Goal: Task Accomplishment & Management: Manage account settings

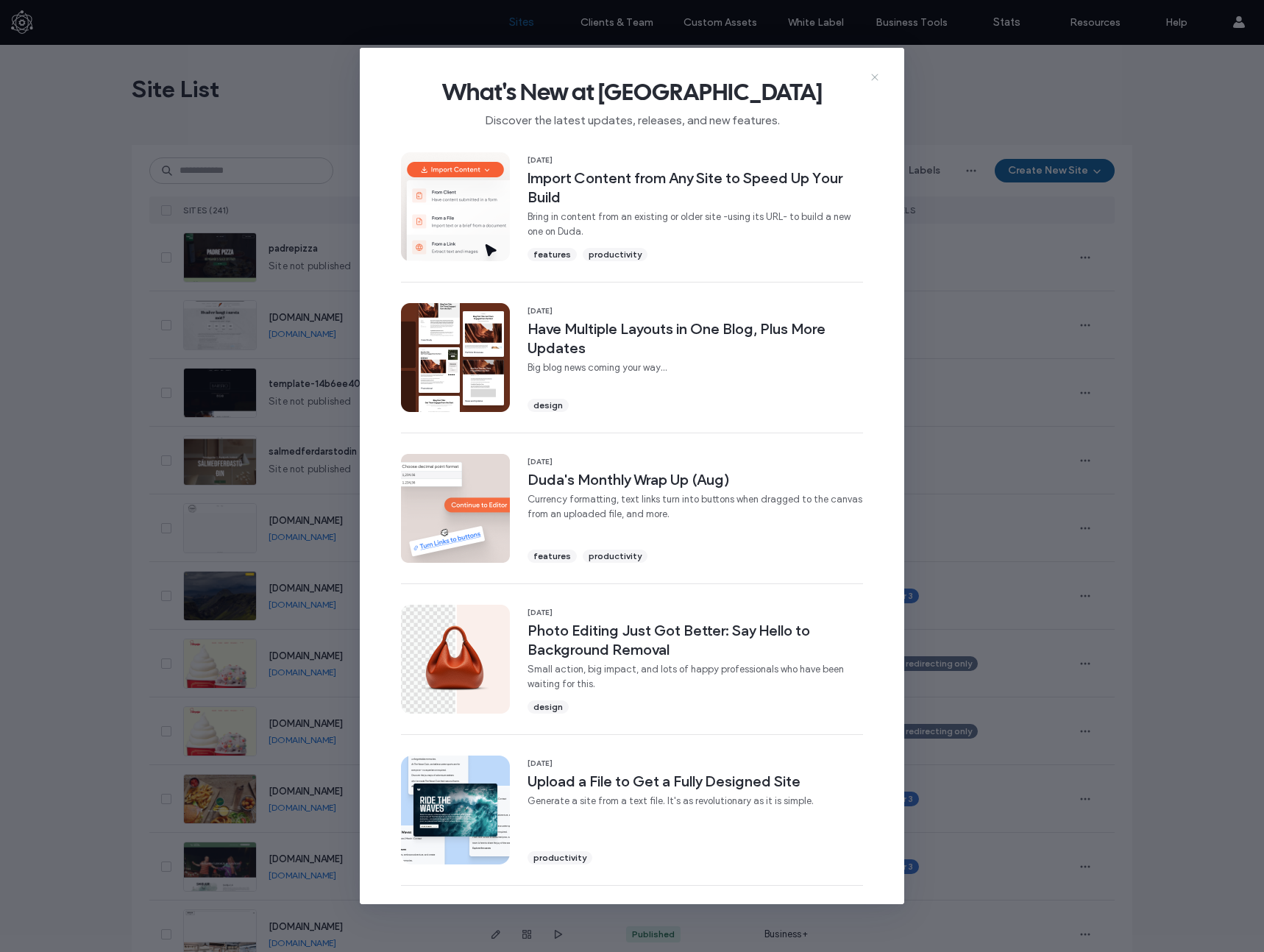
click at [873, 74] on icon at bounding box center [875, 77] width 12 height 12
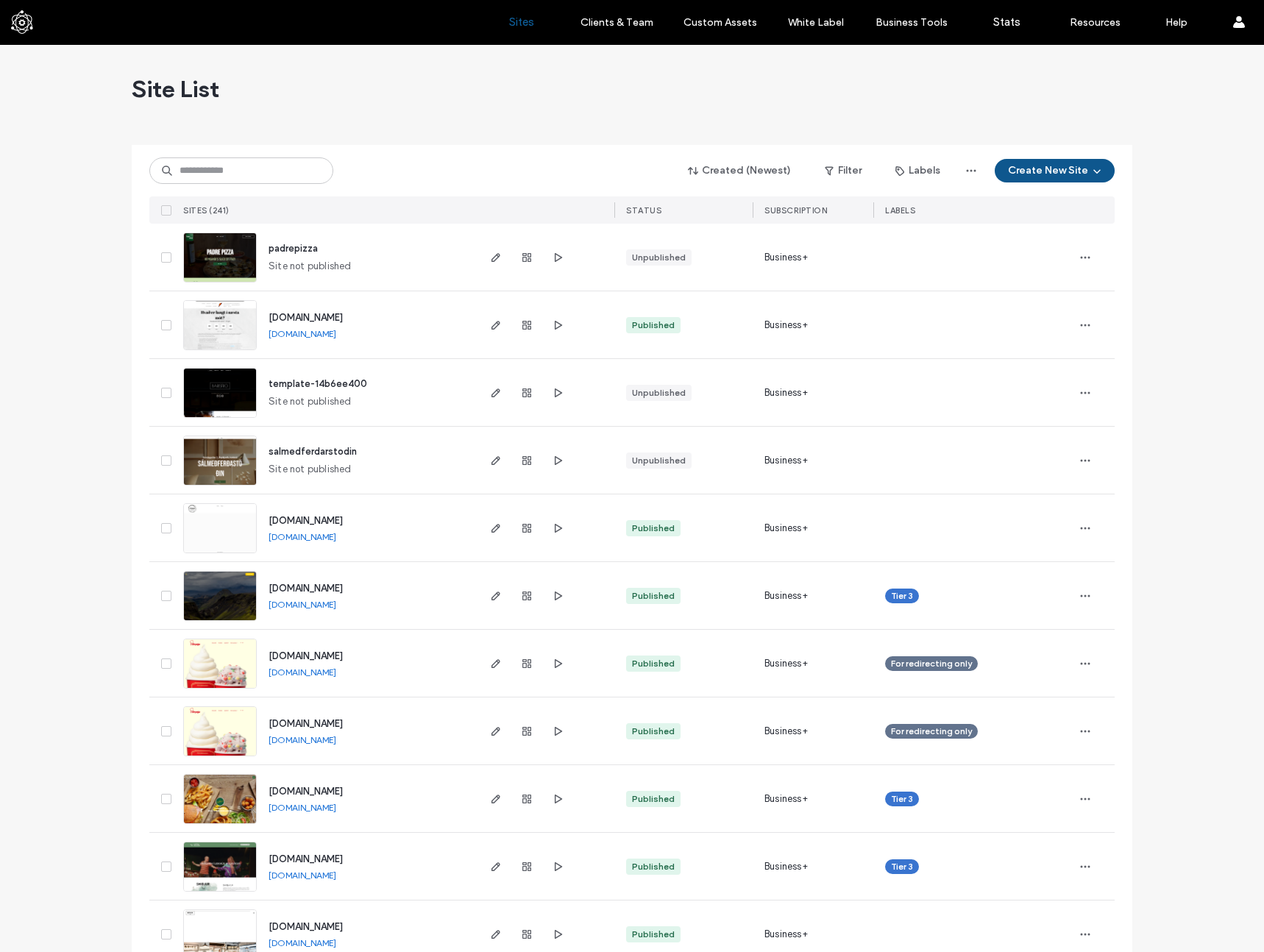
click at [1065, 161] on button "Create New Site" at bounding box center [1054, 170] width 120 height 23
click at [1086, 220] on div "Start with a template" at bounding box center [1093, 220] width 94 height 15
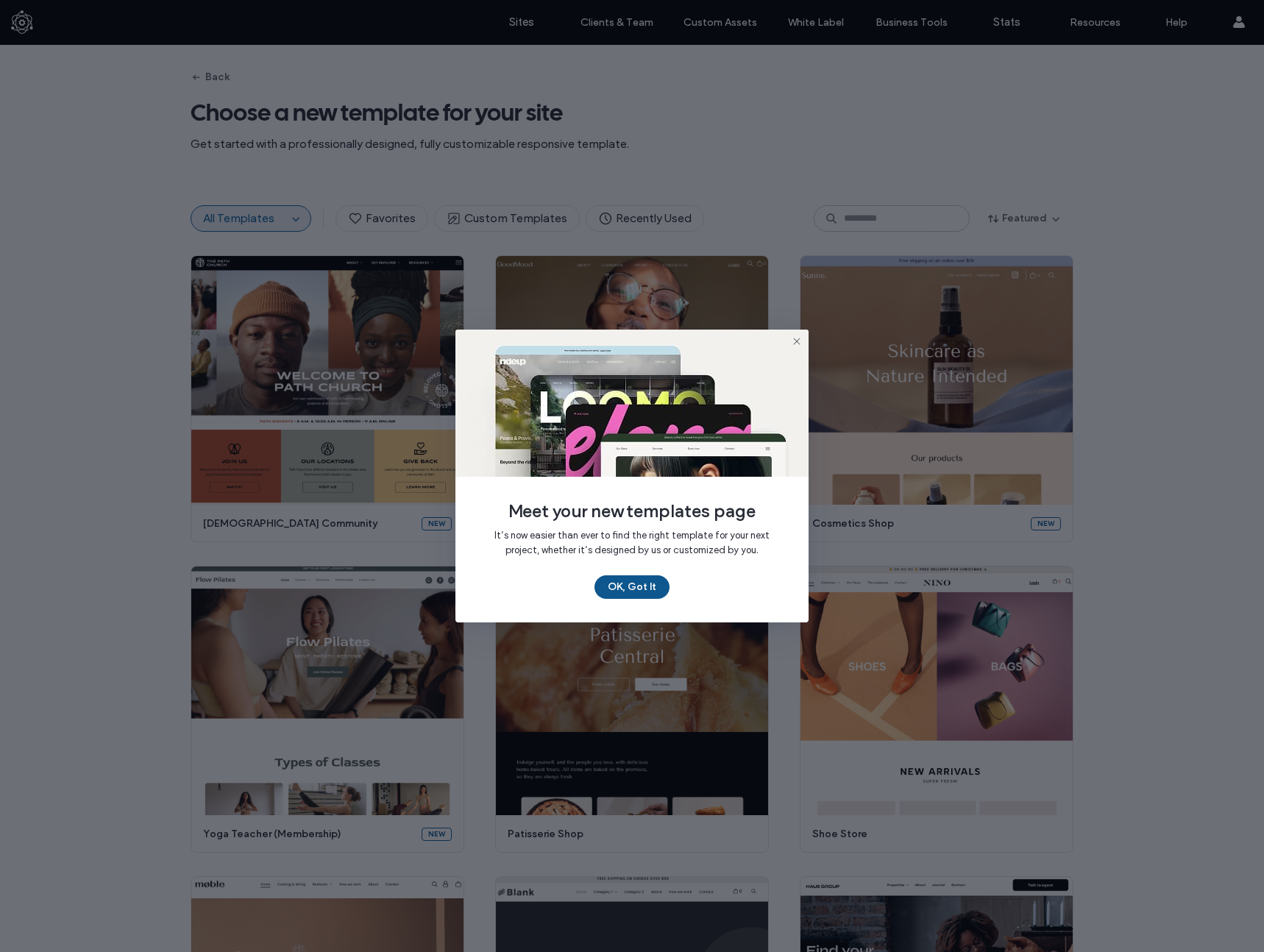
click at [650, 584] on button "OK, Got It" at bounding box center [632, 586] width 75 height 23
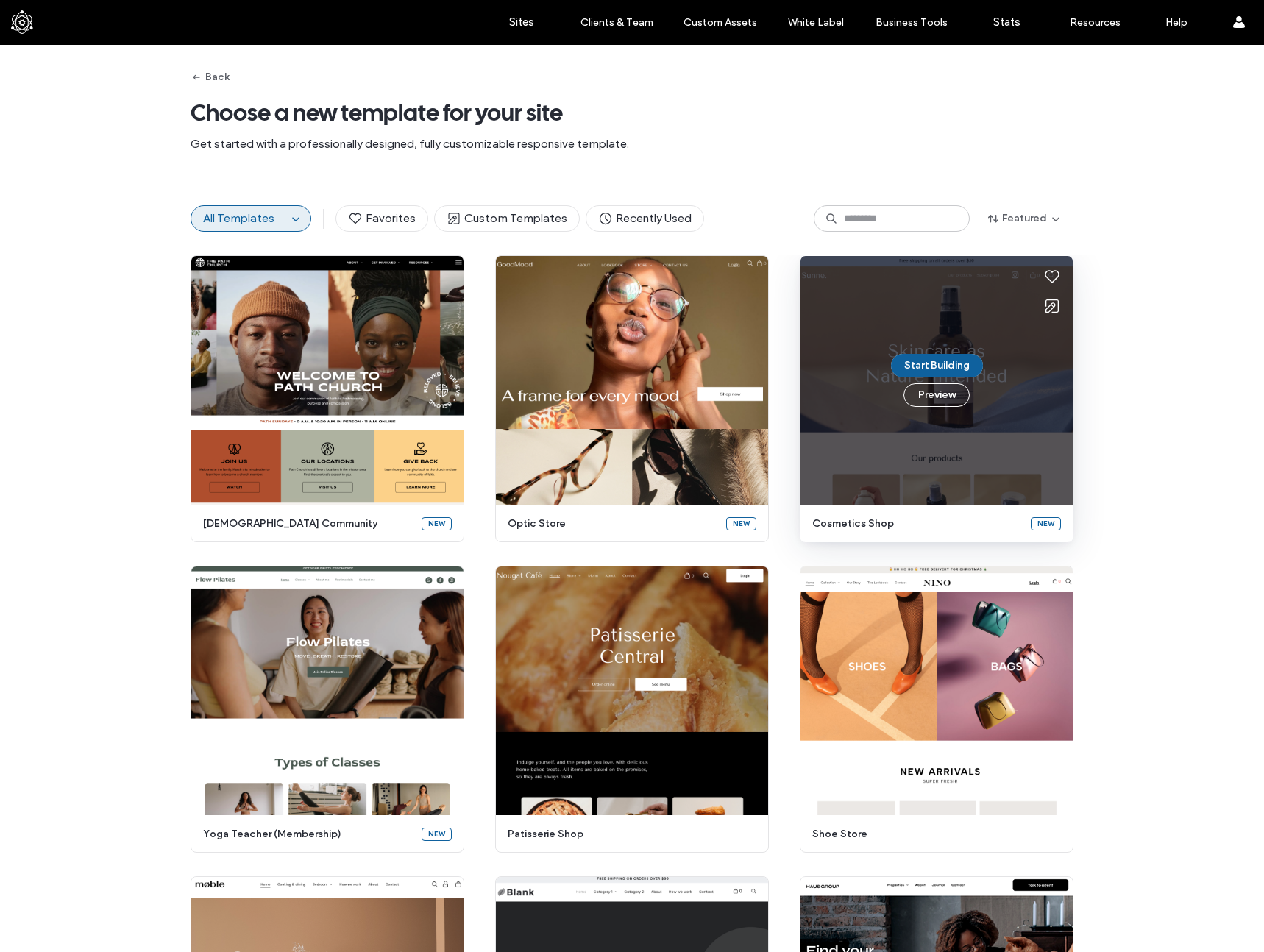
click at [1017, 422] on div "Start Building Preview" at bounding box center [936, 380] width 272 height 249
click at [951, 362] on button "Start Building" at bounding box center [937, 365] width 92 height 23
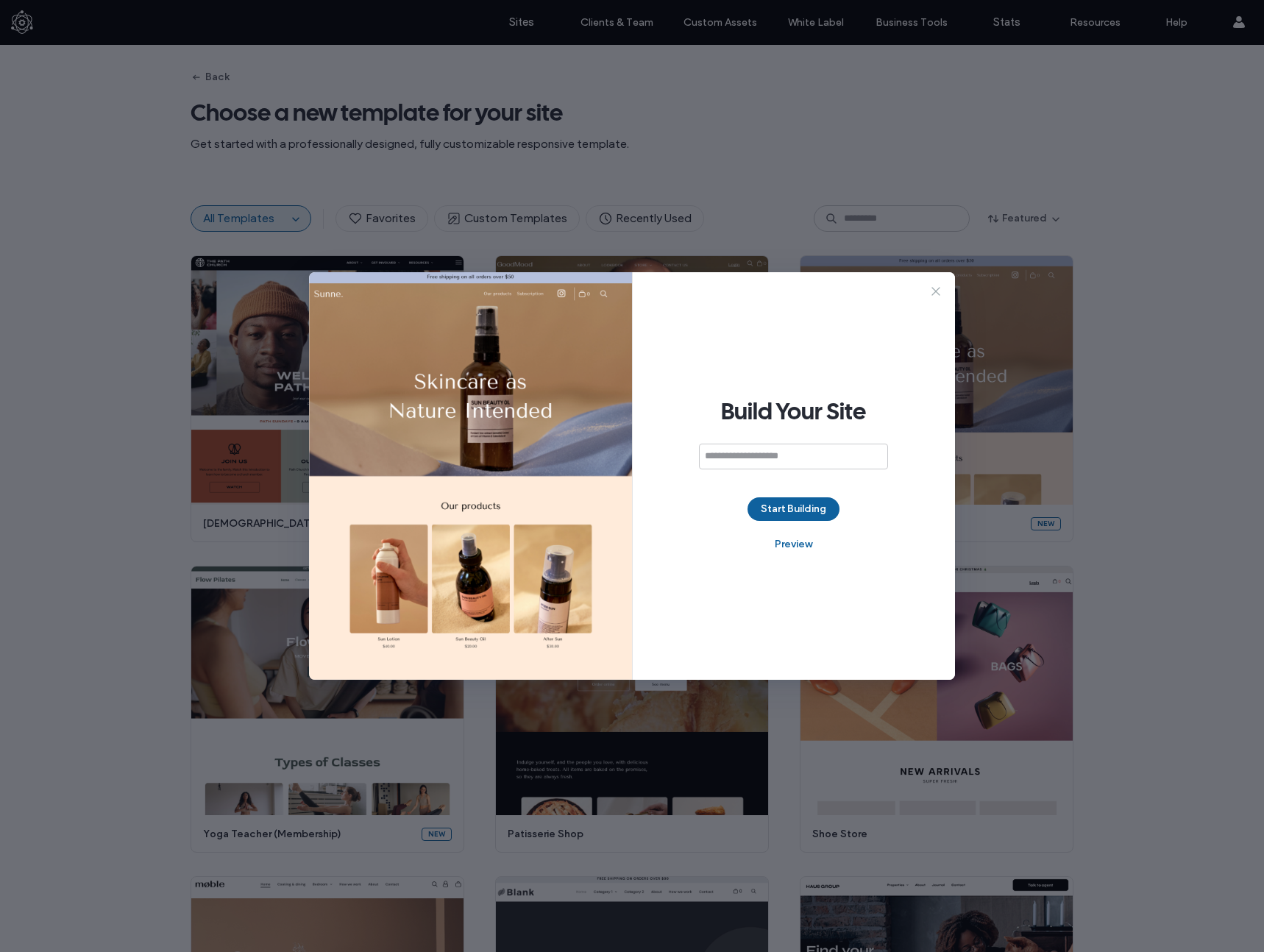
click at [937, 293] on icon at bounding box center [936, 291] width 15 height 15
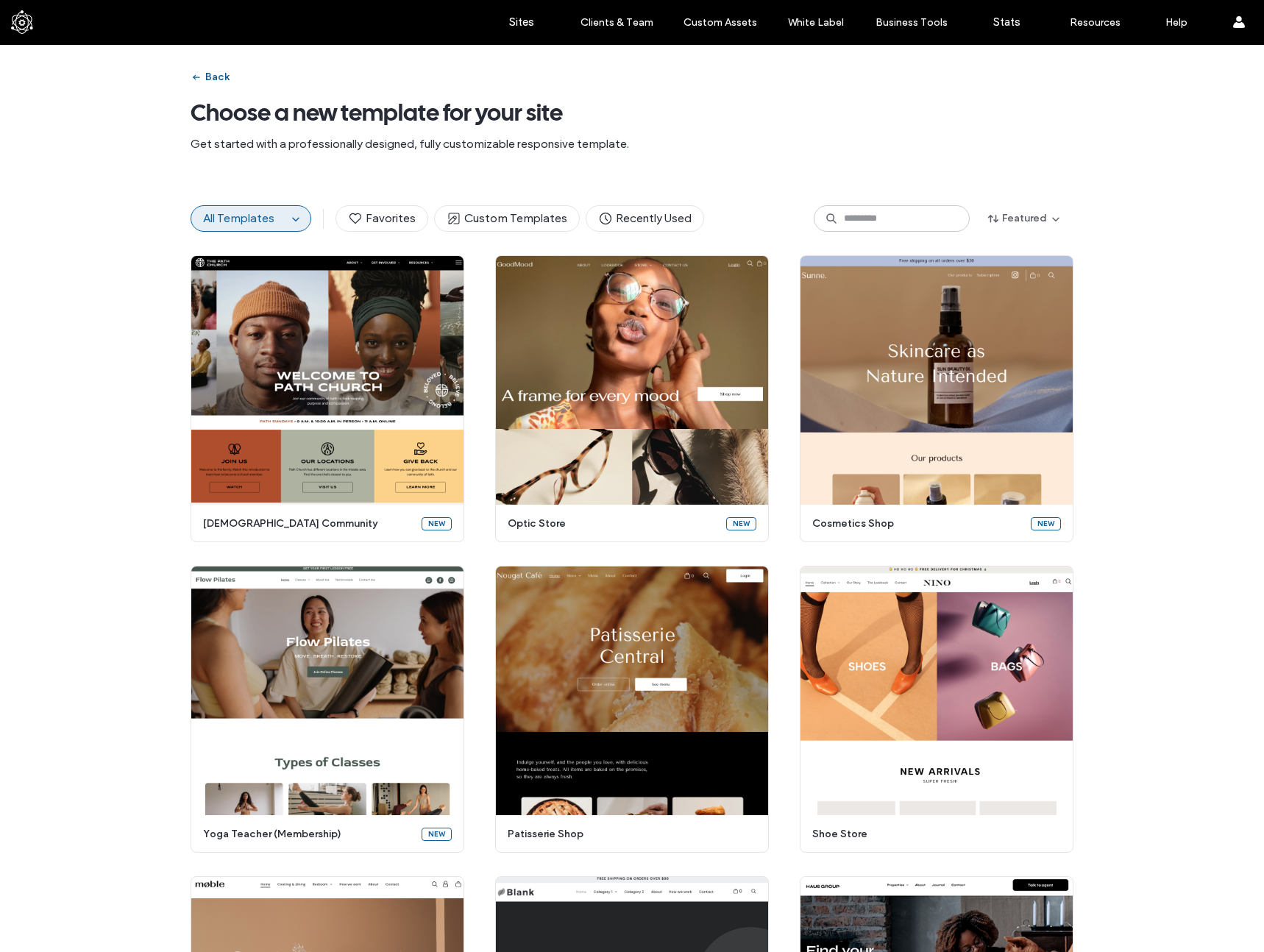
click at [218, 73] on button "Back" at bounding box center [210, 77] width 39 height 23
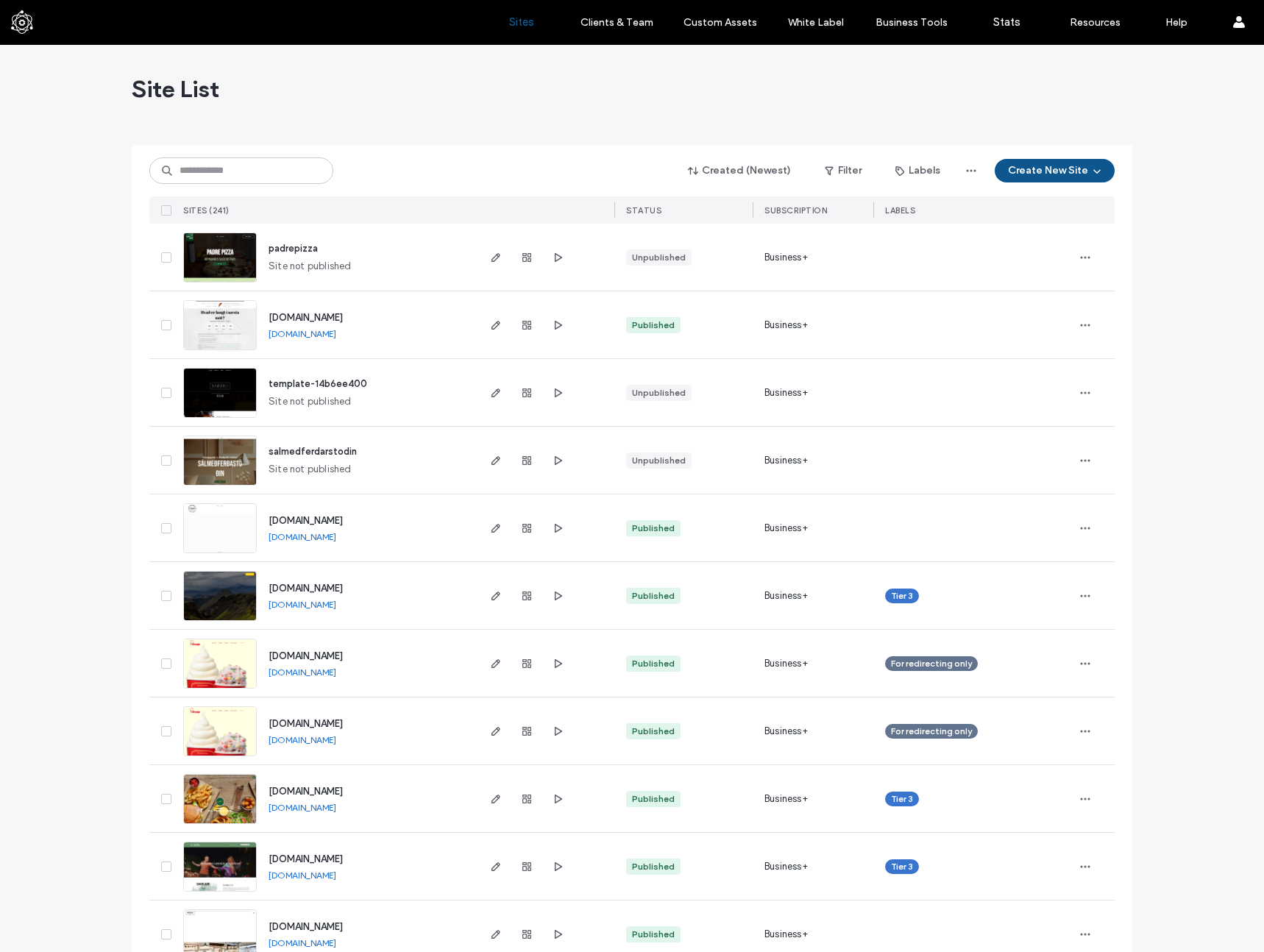
click at [1091, 173] on icon "button" at bounding box center [1097, 170] width 12 height 12
click at [1086, 212] on div "Start with a template" at bounding box center [1111, 221] width 235 height 53
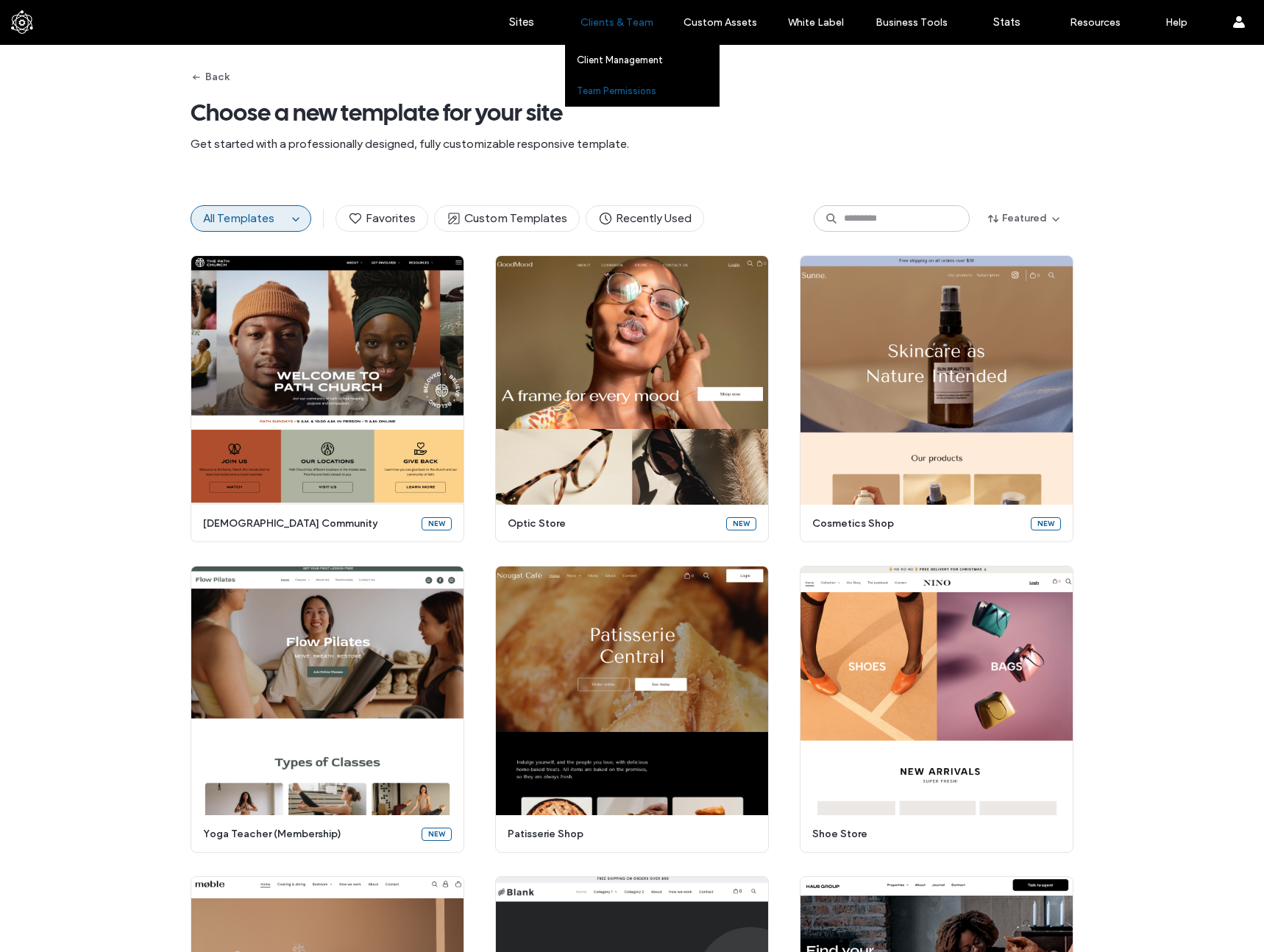
click at [627, 89] on label "Team Permissions" at bounding box center [616, 91] width 79 height 11
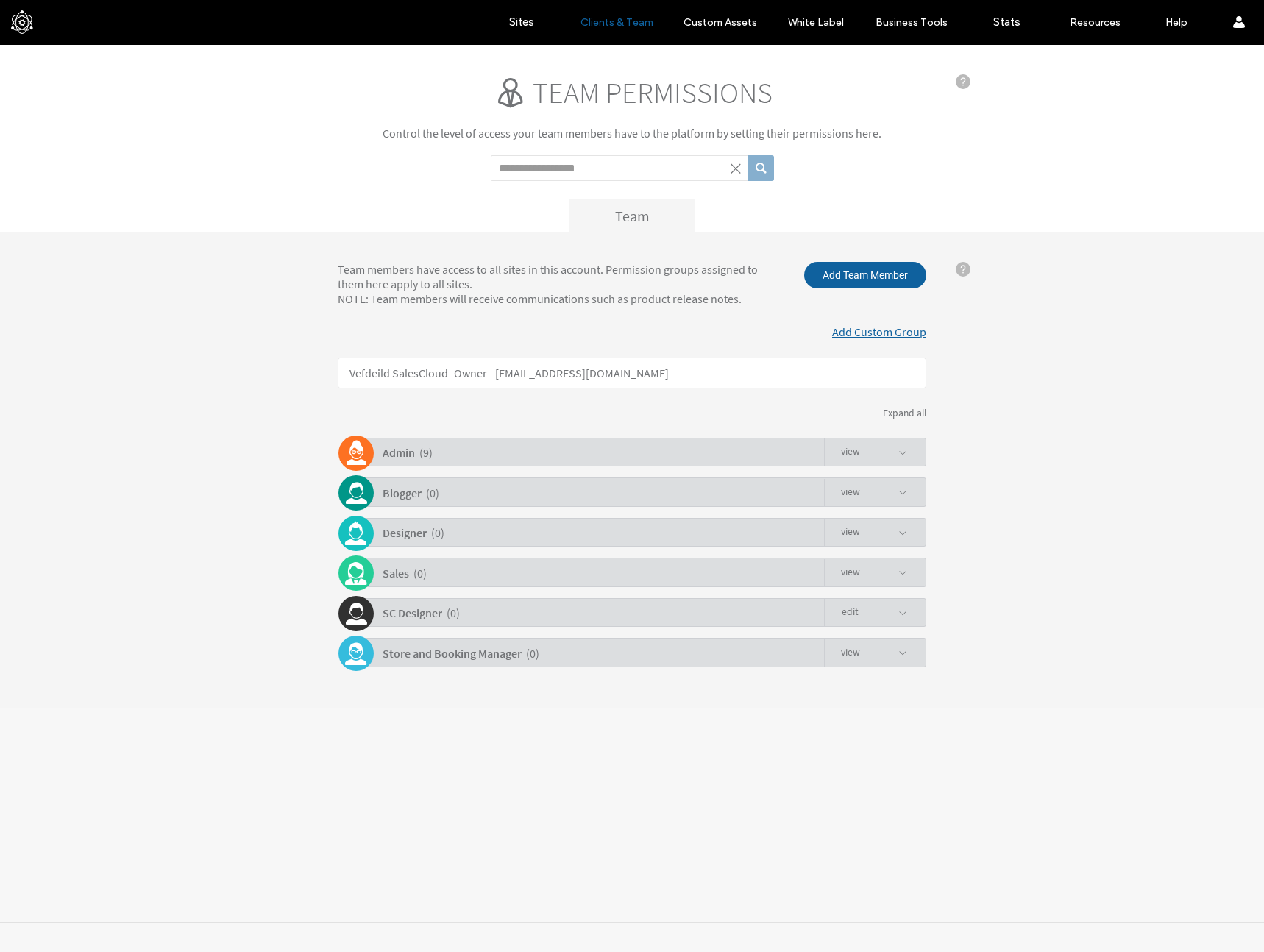
click at [413, 447] on b "Admin" at bounding box center [399, 452] width 32 height 15
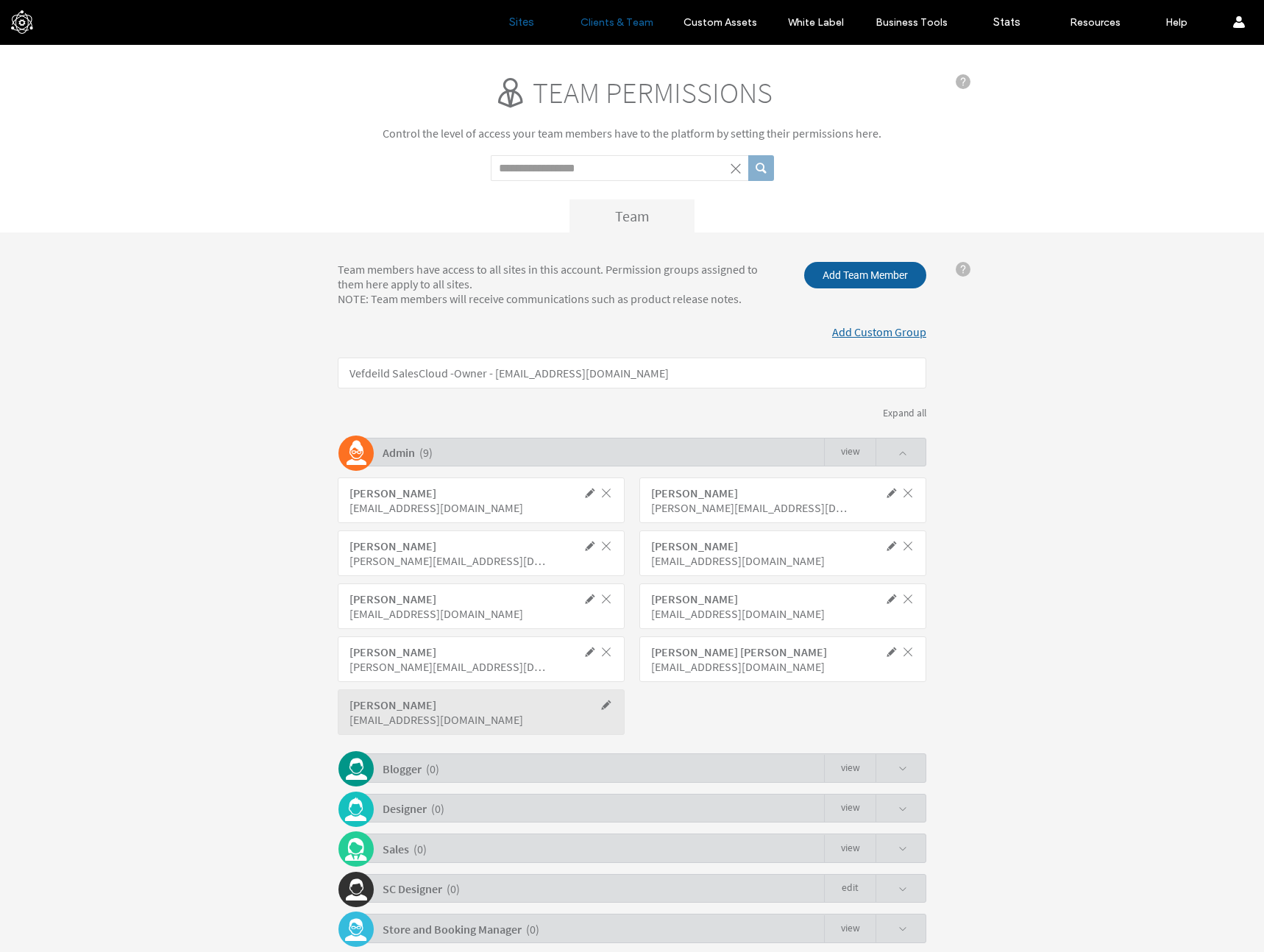
click at [530, 25] on label "Sites" at bounding box center [521, 22] width 25 height 13
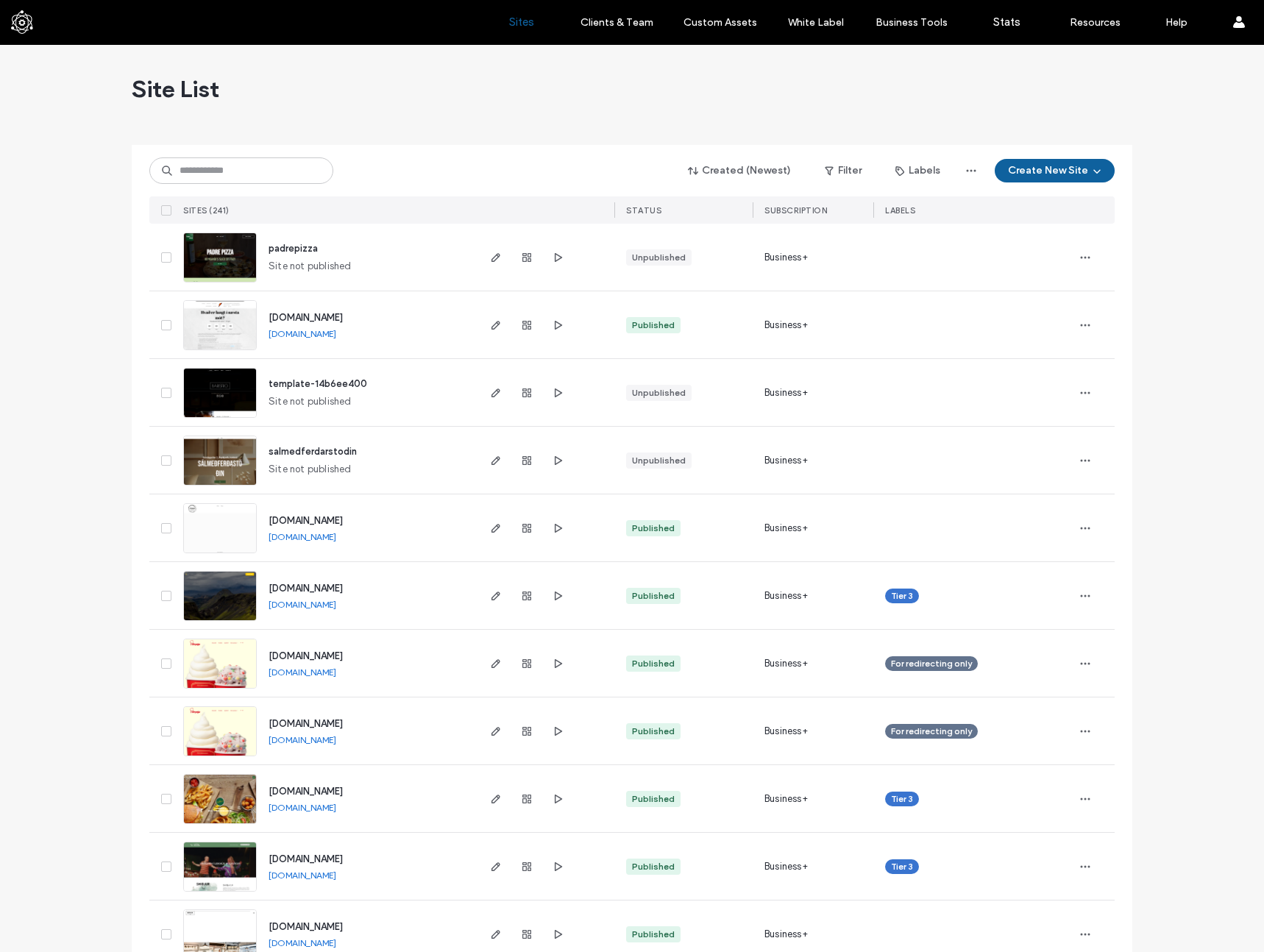
click at [690, 220] on div "STATUS" at bounding box center [683, 210] width 138 height 27
click at [723, 170] on button "Created (Newest)" at bounding box center [739, 170] width 128 height 23
click at [828, 168] on use "button" at bounding box center [829, 171] width 8 height 9
click at [714, 208] on div "Published" at bounding box center [729, 208] width 111 height 12
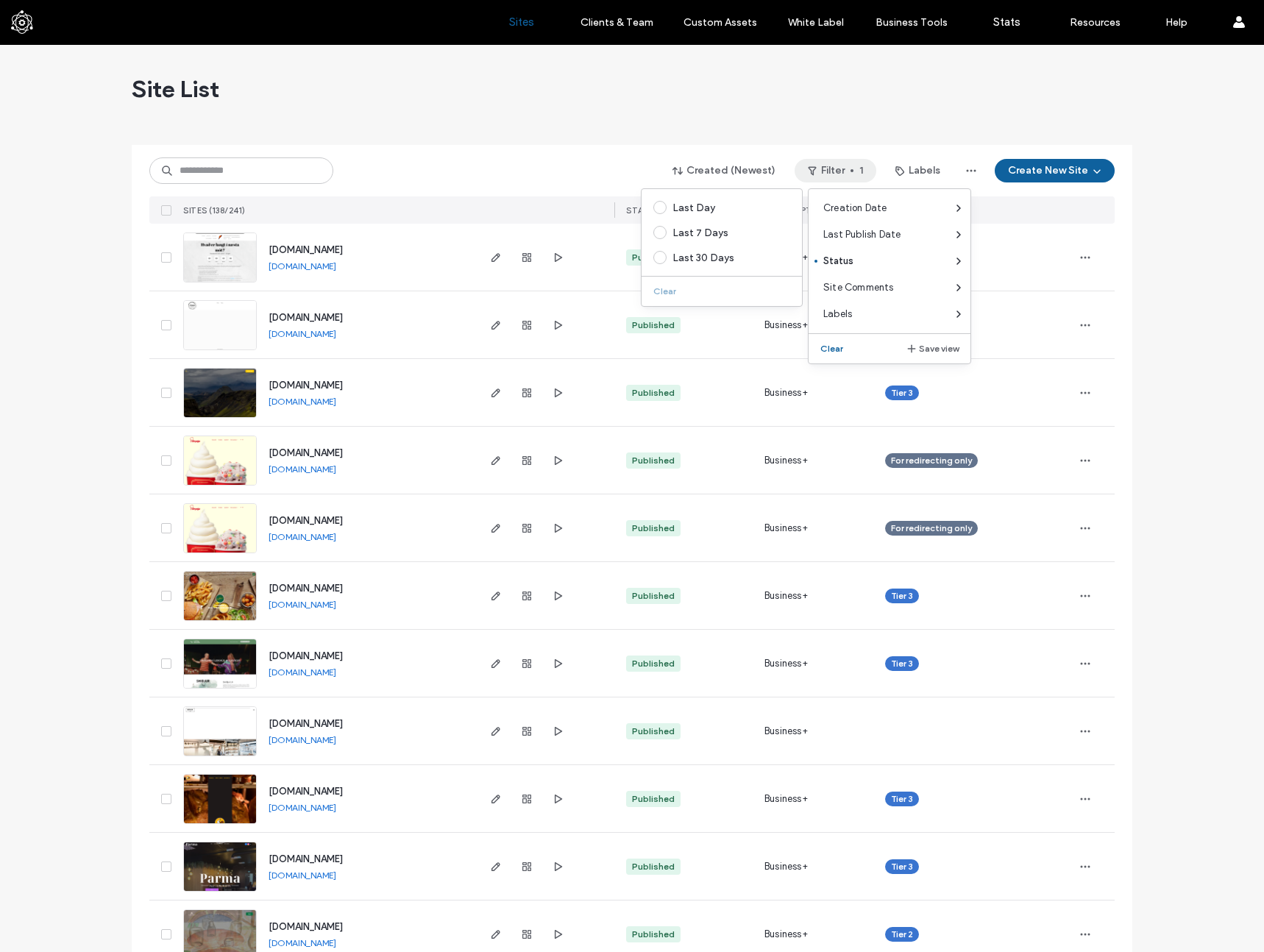
click at [637, 86] on div "Site List" at bounding box center [632, 89] width 1001 height 88
click at [195, 260] on img at bounding box center [220, 283] width 72 height 100
